Goal: Task Accomplishment & Management: Manage account settings

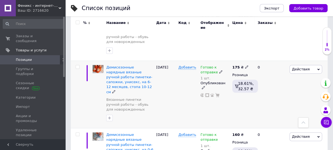
scroll to position [1457, 0]
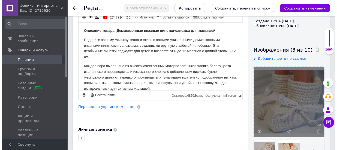
scroll to position [74, 0]
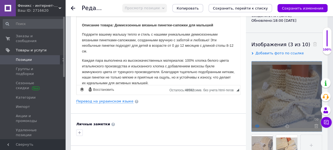
click at [259, 124] on icon at bounding box center [257, 126] width 4 height 4
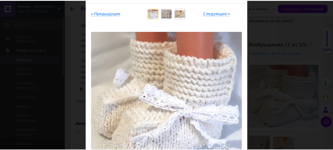
scroll to position [25, 0]
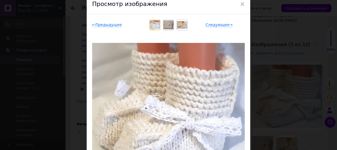
click at [244, 5] on div "Просмотр изображения" at bounding box center [169, 5] width 164 height 20
click at [241, 3] on span "×" at bounding box center [242, 3] width 5 height 9
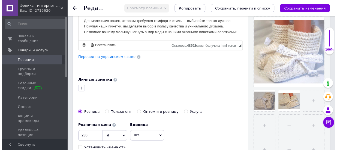
scroll to position [124, 0]
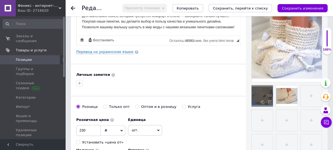
click at [255, 101] on icon at bounding box center [255, 102] width 4 height 4
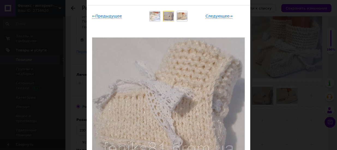
scroll to position [25, 0]
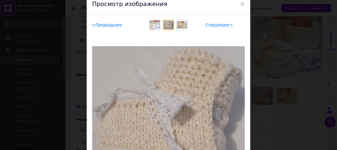
click at [243, 4] on span "×" at bounding box center [242, 3] width 5 height 9
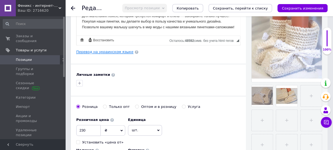
click at [116, 54] on link "Перевод на украинском языке" at bounding box center [104, 52] width 57 height 4
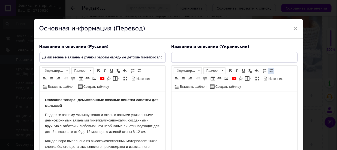
scroll to position [0, 0]
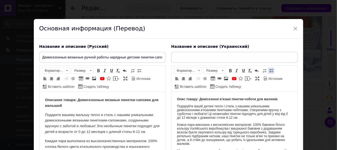
type input "Демісезонні в'язані ручної роботи ошатні дитячі пінетки-чобітки на 0-6, 6-12 мі…"
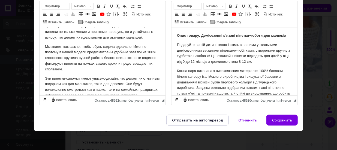
scroll to position [49, 0]
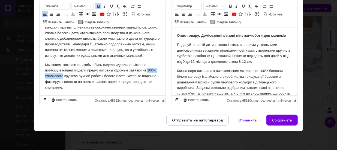
drag, startPoint x: 73, startPoint y: 82, endPoint x: 44, endPoint y: 82, distance: 29.2
click at [44, 82] on html "Описание товара: Демисезонные вязаные пинетки-сапожки для малышей Подарите ваше…" at bounding box center [102, 66] width 126 height 176
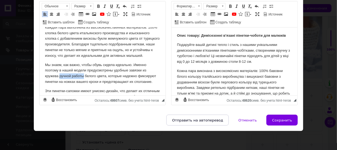
drag, startPoint x: 83, startPoint y: 82, endPoint x: 59, endPoint y: 81, distance: 23.7
click at [59, 81] on p "Мы знаем, как важно, чтобы обувь сидела идеально. Именно поэтому в нашей модели…" at bounding box center [102, 73] width 115 height 23
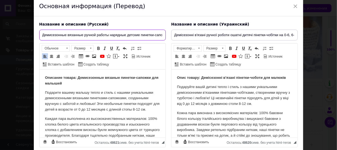
scroll to position [0, 76]
drag, startPoint x: 39, startPoint y: 33, endPoint x: 226, endPoint y: 23, distance: 186.7
click at [226, 23] on div "Название и описание (Русский) Демисезонные вязанные ручной работы нарядные детс…" at bounding box center [169, 85] width 264 height 132
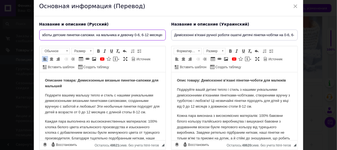
scroll to position [0, 32]
drag, startPoint x: 94, startPoint y: 35, endPoint x: 97, endPoint y: 41, distance: 6.7
click at [94, 35] on input "Вязаные ручной работы детские пинетки-сапожки. на мальчика и девочку 0-6, 6-12 …" at bounding box center [102, 35] width 126 height 11
drag, startPoint x: 161, startPoint y: 35, endPoint x: 14, endPoint y: 42, distance: 147.1
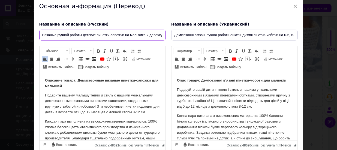
click at [14, 42] on div "× Основная информация (Перевод) Название и описание (Русский) Вязаные ручной ра…" at bounding box center [168, 75] width 337 height 150
click at [125, 34] on input "Вязаные ручной работы детские пинетки-сапожки на мальчика и девочку 0-6, 6-12 м…" at bounding box center [102, 35] width 126 height 11
type input "Вязаные ручной работы детские пинетки-сапожки, хлопок, на мальчика и девочку 0-…"
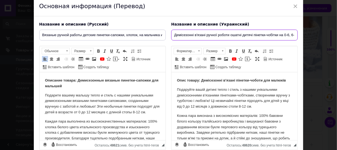
scroll to position [0, 52]
drag, startPoint x: 174, startPoint y: 35, endPoint x: 337, endPoint y: 11, distance: 164.8
click at [333, 11] on div "× Основная информация (Перевод) Название и описание (Русский) Вязаные ручной ра…" at bounding box center [168, 75] width 337 height 150
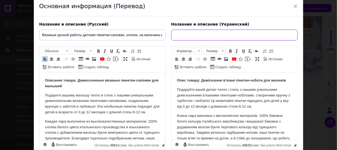
scroll to position [0, 0]
paste input "В'язані ручної роботи дитячі пінетки-чобітки, бавовна, на хлопчика і дівчинку 0…"
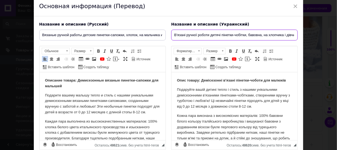
scroll to position [0, 34]
type input "В'язані ручної роботи дитячі пінетки-чобітки, бавовна, на хлопчика і дівчинку 0…"
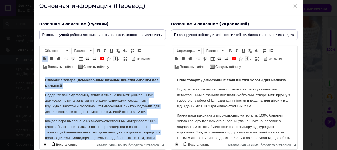
scroll to position [22, 0]
drag, startPoint x: 88, startPoint y: 132, endPoint x: 28, endPoint y: 31, distance: 117.2
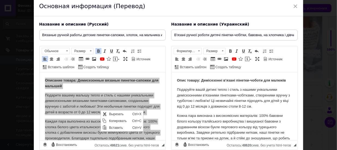
scroll to position [0, 0]
click at [112, 121] on span "Копировать" at bounding box center [118, 121] width 23 height 7
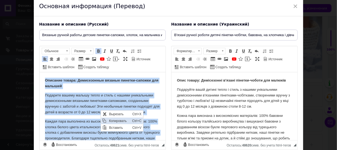
copy body "Loremips dolors: Ametconsecte adipisc elitsed-doeiusm tem incidid Utlabore etdo…"
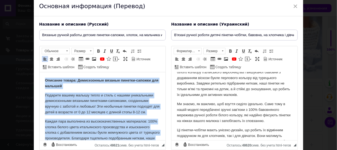
drag, startPoint x: 82, startPoint y: 133, endPoint x: 28, endPoint y: 60, distance: 91.0
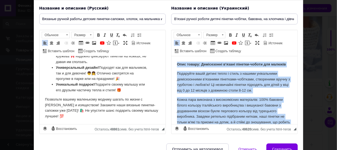
drag, startPoint x: 288, startPoint y: 117, endPoint x: 152, endPoint y: 25, distance: 164.5
click at [171, 56] on html "Опис товару: Демісезонні в'язані пінетки-чоботи для малюків Подаруйте вашій дит…" at bounding box center [234, 135] width 126 height 159
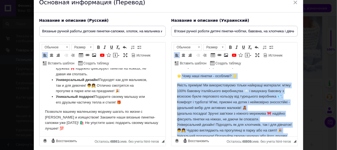
scroll to position [33, 0]
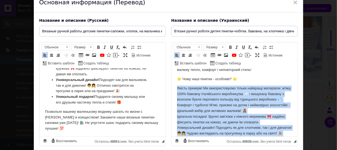
drag, startPoint x: 218, startPoint y: 101, endPoint x: 172, endPoint y: 90, distance: 46.8
click at [172, 90] on html "✨ Затишок і стиль для маленьких ніжок! 👣 ✨ Представляємо вам демісезонні в'язан…" at bounding box center [234, 111] width 126 height 150
click at [270, 47] on span at bounding box center [271, 47] width 4 height 4
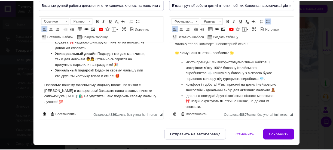
scroll to position [75, 0]
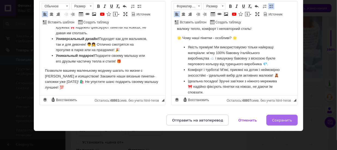
click at [284, 119] on span "Сохранить" at bounding box center [282, 121] width 20 height 4
type input "Вязаные ручной работы детские пинетки-сапожки, хлопок, на мальчика и девочку 0-…"
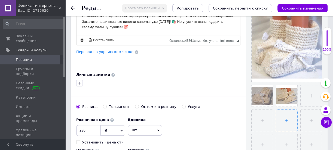
scroll to position [32, 0]
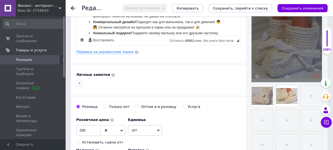
click at [318, 76] on use at bounding box center [317, 77] width 4 height 4
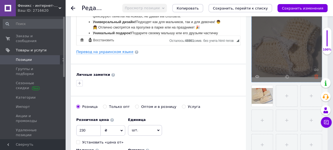
click at [317, 75] on icon at bounding box center [317, 77] width 4 height 4
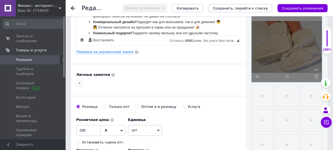
click at [316, 76] on icon at bounding box center [317, 77] width 4 height 4
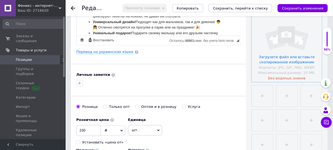
click at [292, 57] on input "file" at bounding box center [287, 47] width 70 height 70
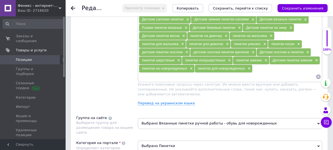
scroll to position [446, 0]
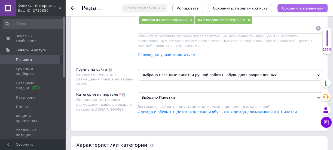
click at [309, 8] on icon "Сохранить изменения" at bounding box center [302, 8] width 41 height 4
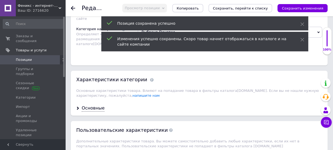
scroll to position [520, 0]
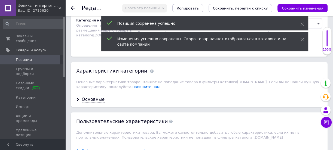
click at [97, 97] on div "Основные" at bounding box center [93, 100] width 23 height 6
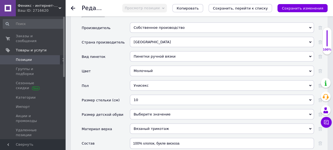
scroll to position [619, 0]
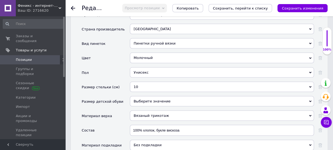
click at [160, 53] on div "Молочный" at bounding box center [222, 58] width 184 height 10
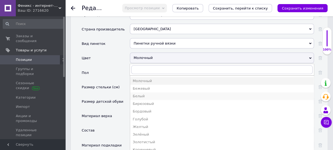
click at [139, 94] on div "Белый" at bounding box center [222, 96] width 178 height 5
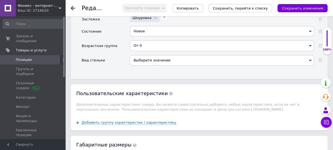
scroll to position [793, 0]
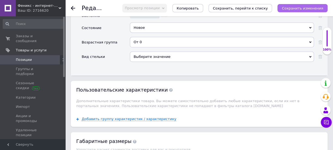
click at [305, 7] on icon "Сохранить изменения" at bounding box center [302, 8] width 41 height 4
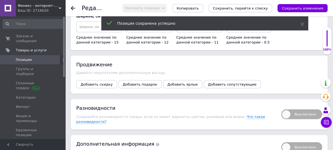
scroll to position [939, 0]
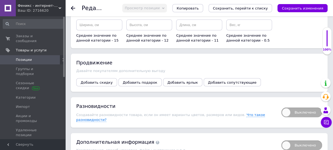
click at [286, 108] on span "Выключено" at bounding box center [302, 113] width 41 height 10
click at [282, 104] on input "Выключено" at bounding box center [280, 106] width 4 height 4
checkbox input "true"
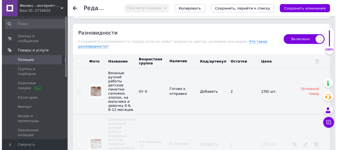
scroll to position [988, 0]
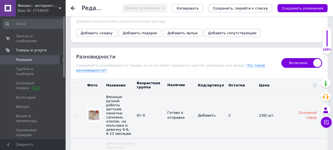
click at [76, 84] on input "checkbox" at bounding box center [77, 86] width 4 height 4
checkbox input "true"
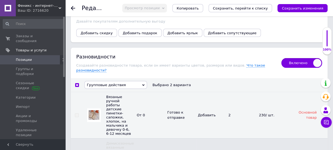
click at [144, 85] on icon at bounding box center [143, 86] width 2 height 2
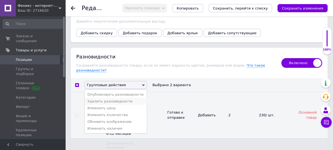
click at [102, 98] on li "Удалить разновидности" at bounding box center [116, 101] width 62 height 7
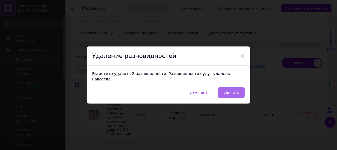
click at [231, 91] on span "Удалить" at bounding box center [232, 93] width 16 height 4
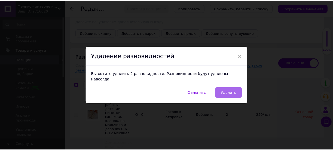
scroll to position [939, 0]
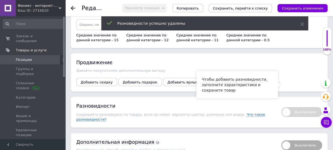
click at [287, 108] on span "Выключено" at bounding box center [302, 113] width 41 height 10
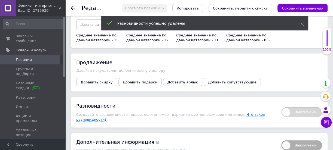
click at [287, 108] on span "Выключено" at bounding box center [302, 113] width 41 height 10
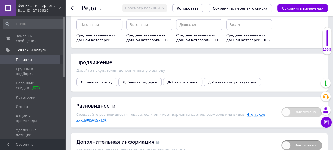
click at [286, 108] on span "Выключено" at bounding box center [302, 113] width 41 height 10
click at [301, 7] on icon "Сохранить изменения" at bounding box center [302, 8] width 41 height 4
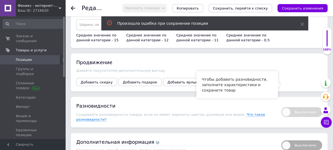
click at [286, 108] on span "Выключено" at bounding box center [302, 113] width 41 height 10
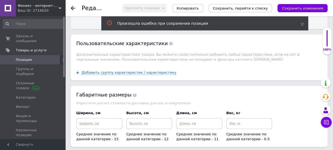
scroll to position [781, 0]
